Goal: Task Accomplishment & Management: Manage account settings

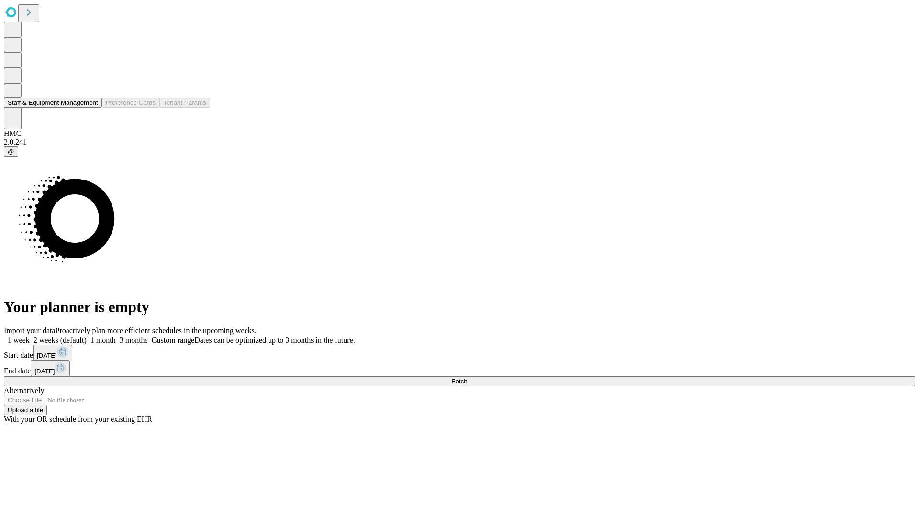
click at [89, 108] on button "Staff & Equipment Management" at bounding box center [53, 103] width 98 height 10
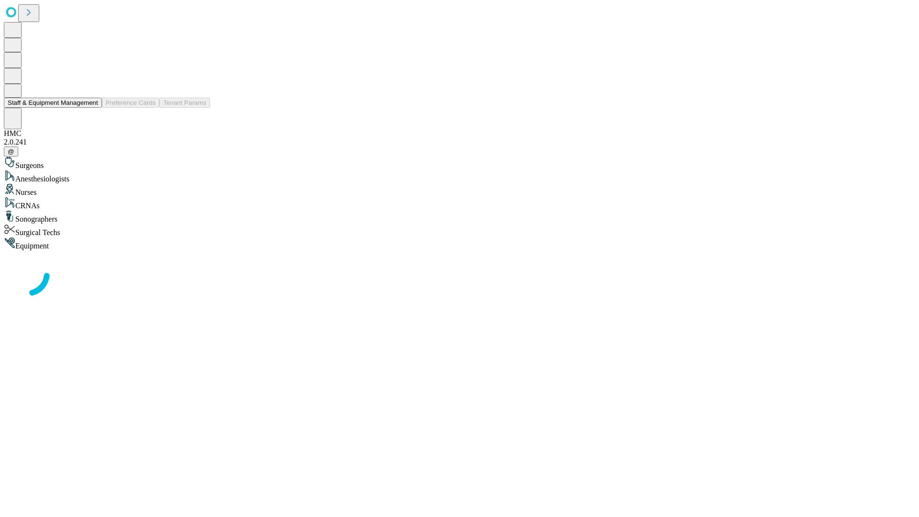
click at [91, 108] on button "Staff & Equipment Management" at bounding box center [53, 103] width 98 height 10
